Goal: Transaction & Acquisition: Book appointment/travel/reservation

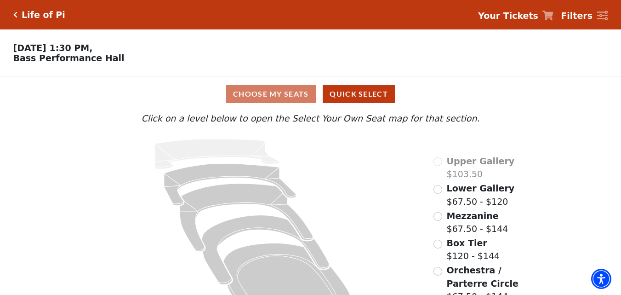
scroll to position [34, 0]
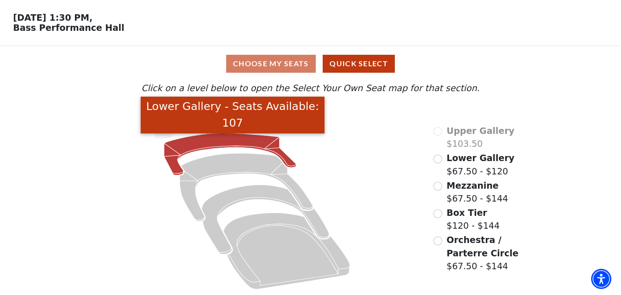
click at [216, 142] on icon "Lower Gallery - Seats Available: 107" at bounding box center [230, 154] width 132 height 42
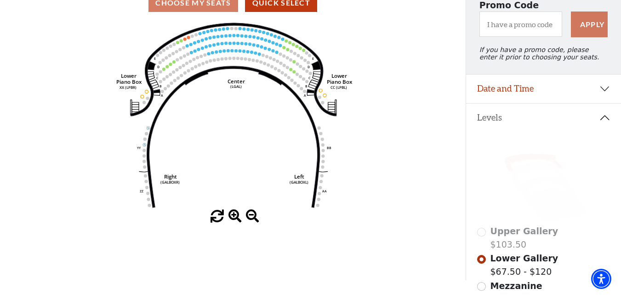
scroll to position [92, 0]
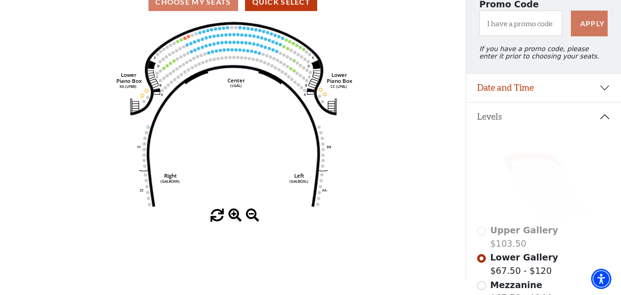
click at [250, 108] on icon "Right (GALBOXR) E D C B A E D C B A YY ZZ Left (GALBOXL) BB AA Center Lower Pia…" at bounding box center [232, 114] width 419 height 189
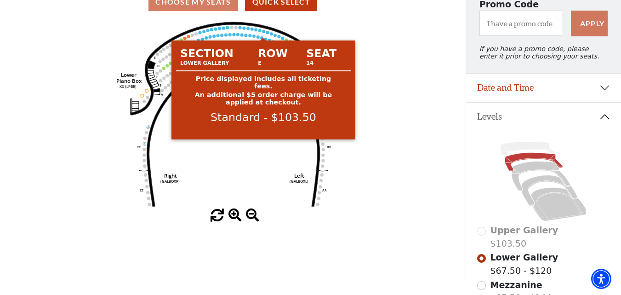
click at [262, 33] on icon "Right (GALBOXR) E D C B A E D C B A YY ZZ Left (GALBOXL) BB AA Center Lower Pia…" at bounding box center [232, 114] width 419 height 189
click at [265, 33] on circle at bounding box center [263, 31] width 3 height 3
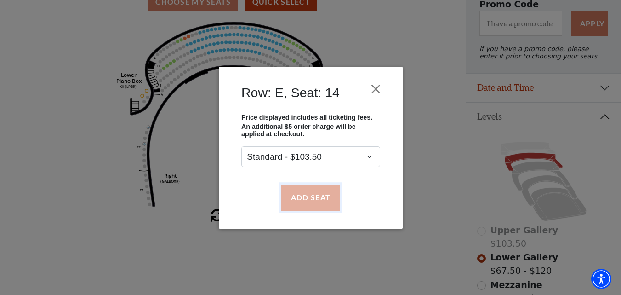
click at [306, 201] on button "Add Seat" at bounding box center [310, 197] width 59 height 26
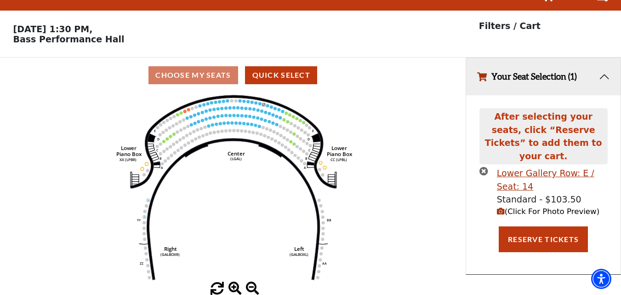
scroll to position [0, 0]
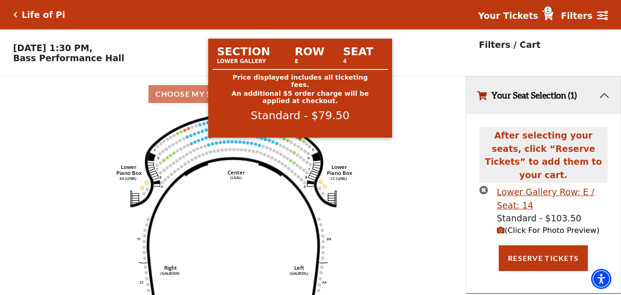
click at [300, 141] on circle at bounding box center [299, 138] width 3 height 3
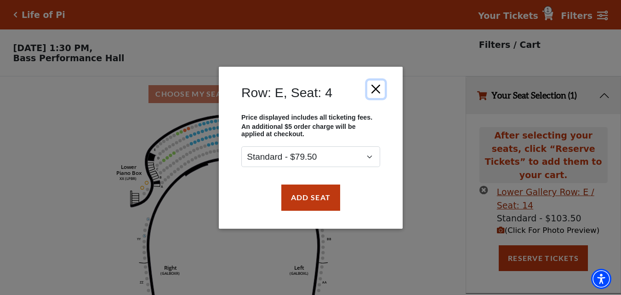
click at [375, 87] on button "Close" at bounding box center [375, 88] width 17 height 17
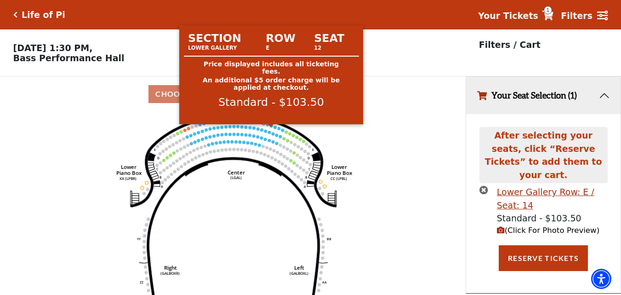
click at [269, 129] on icon "Right (GALBOXR) E D C B A E D C B A YY ZZ Left (GALBOXL) BB AA Center Lower Pia…" at bounding box center [232, 206] width 419 height 189
click at [272, 127] on circle at bounding box center [271, 125] width 3 height 3
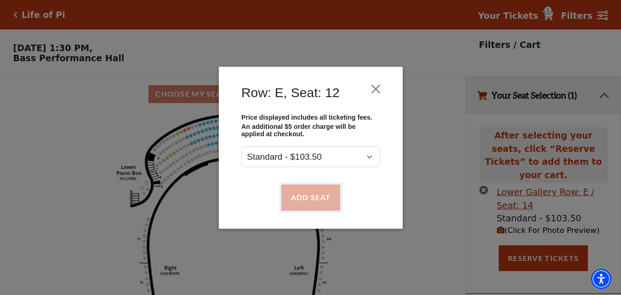
click at [307, 190] on button "Add Seat" at bounding box center [310, 197] width 59 height 26
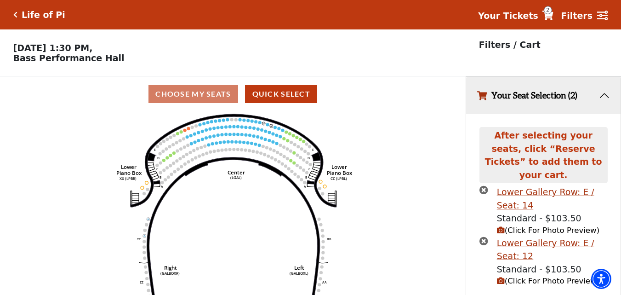
scroll to position [17, 0]
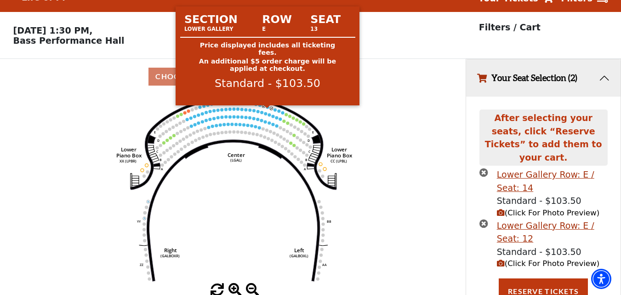
click at [267, 108] on circle at bounding box center [267, 106] width 3 height 3
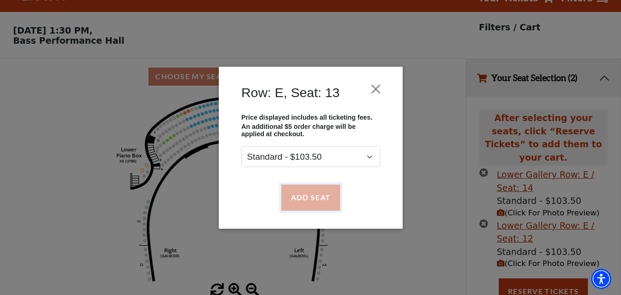
click at [302, 195] on button "Add Seat" at bounding box center [310, 197] width 59 height 26
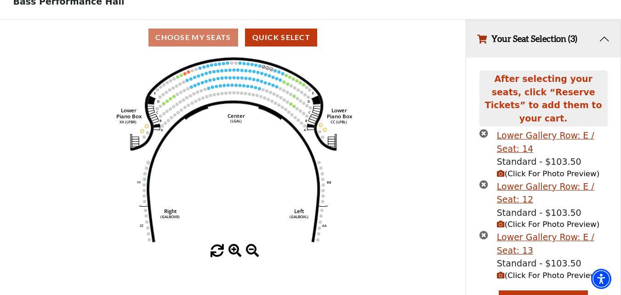
scroll to position [68, 0]
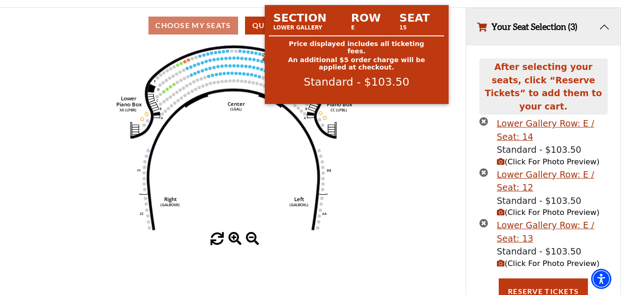
click at [260, 56] on circle at bounding box center [259, 53] width 3 height 3
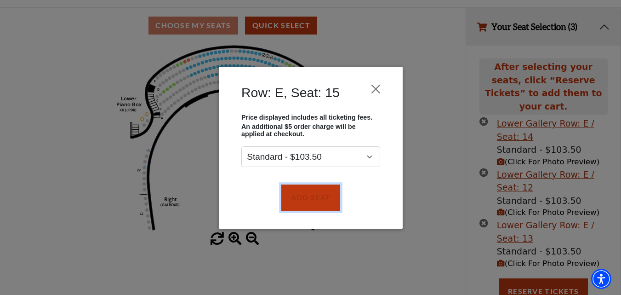
drag, startPoint x: 316, startPoint y: 203, endPoint x: 385, endPoint y: 225, distance: 72.5
click at [319, 203] on button "Add Seat" at bounding box center [310, 197] width 59 height 26
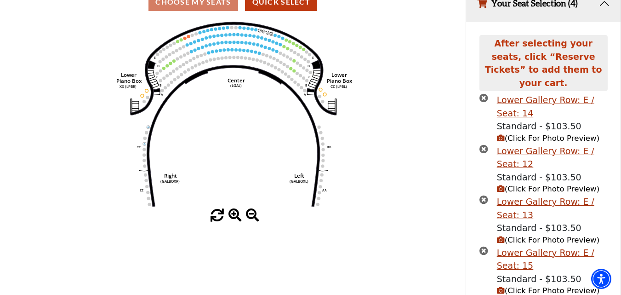
scroll to position [119, 0]
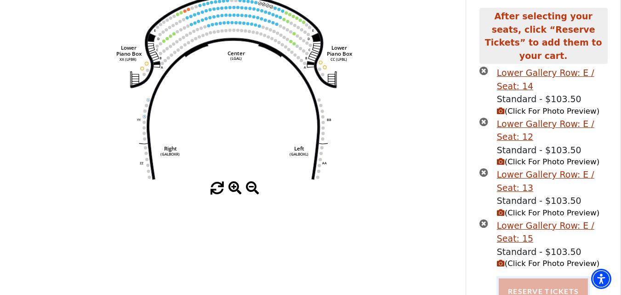
click at [531, 284] on button "Reserve Tickets" at bounding box center [543, 291] width 89 height 26
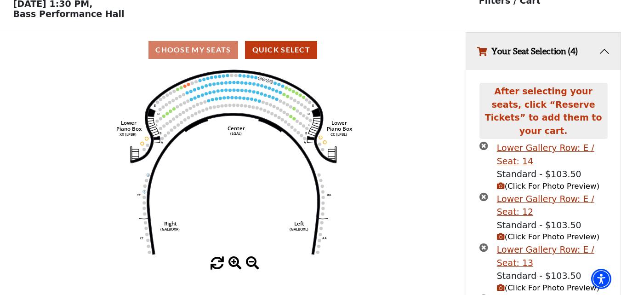
scroll to position [0, 0]
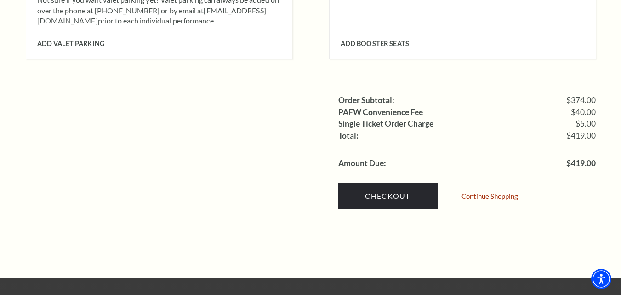
scroll to position [965, 0]
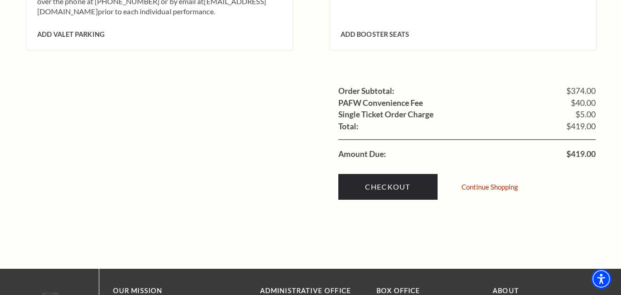
click at [571, 150] on span "$419.00" at bounding box center [580, 154] width 29 height 8
copy span "419.00"
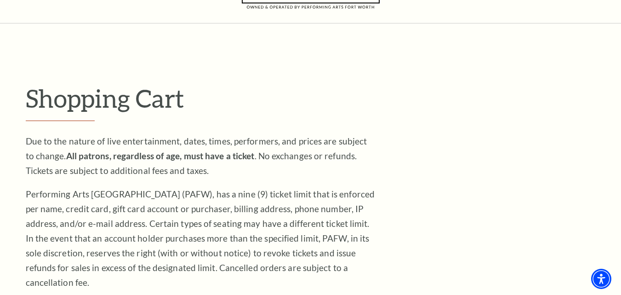
scroll to position [276, 0]
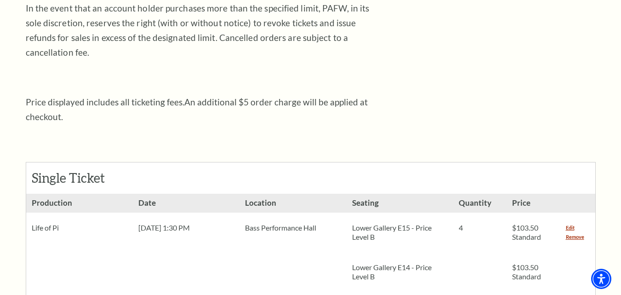
click at [583, 229] on div "Edit Remove" at bounding box center [577, 232] width 35 height 40
click at [578, 232] on link "Remove" at bounding box center [575, 236] width 18 height 9
